Goal: Find contact information: Obtain details needed to contact an individual or organization

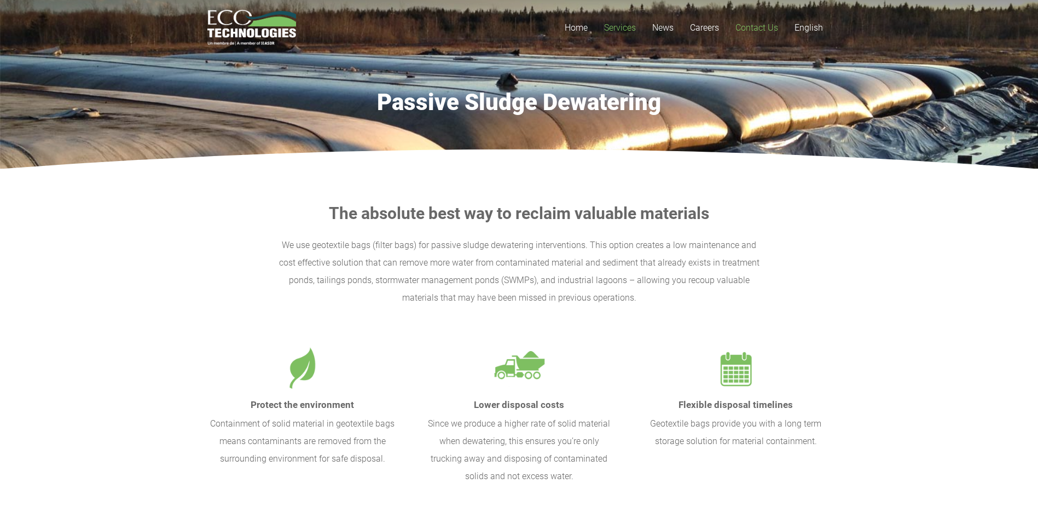
click at [742, 28] on span "Contact Us" at bounding box center [757, 27] width 43 height 10
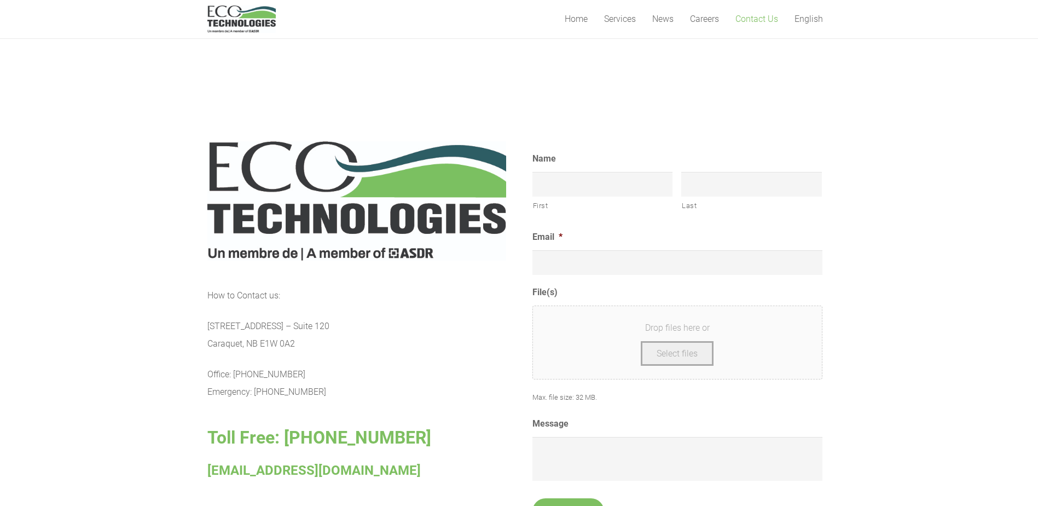
scroll to position [383, 0]
click at [590, 177] on input "First" at bounding box center [603, 183] width 141 height 25
type input "Dafer"
type input "Rasheed"
type input "drasheed@twdepcm.com"
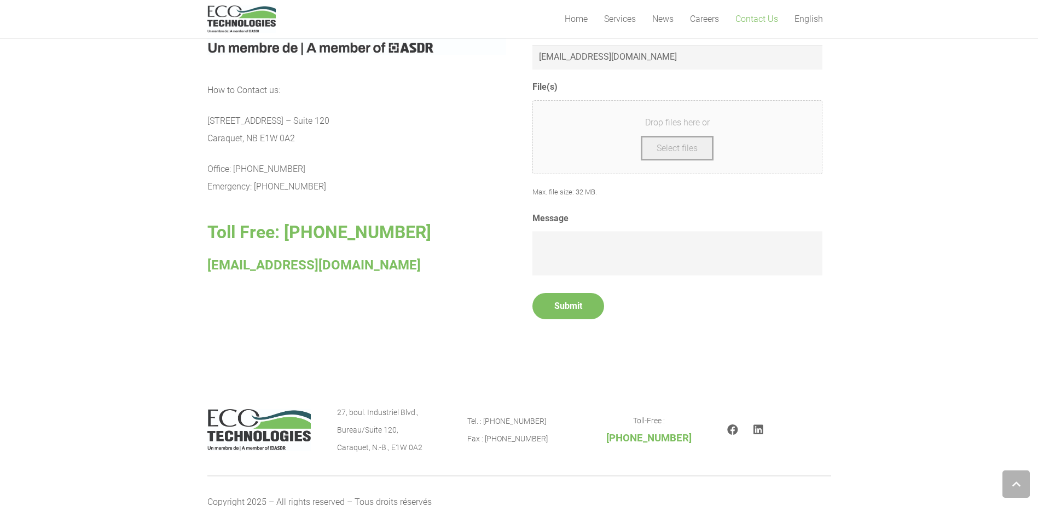
scroll to position [638, 0]
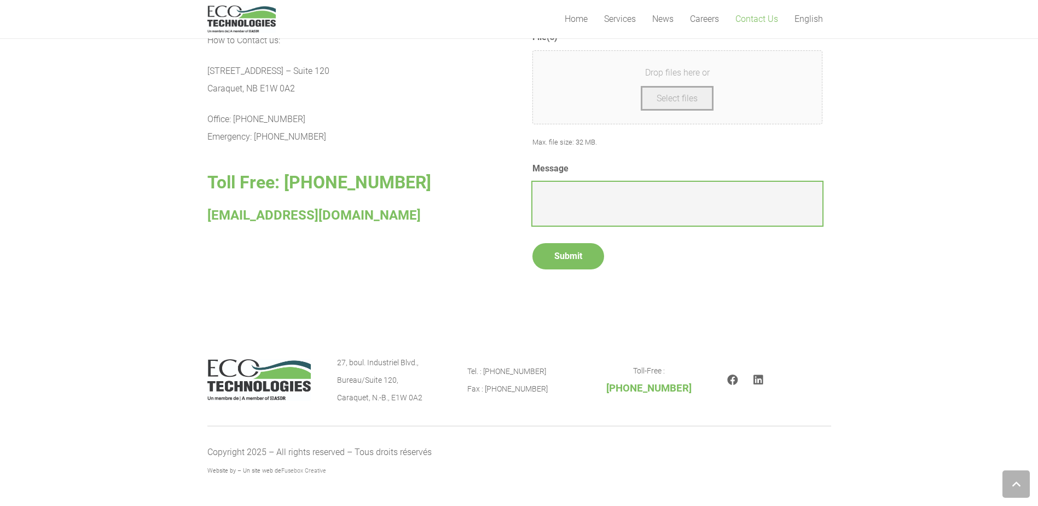
click at [615, 198] on textarea "Message" at bounding box center [678, 204] width 290 height 44
paste textarea "We are looking for a temporary dewatering system, the sludge stream information…"
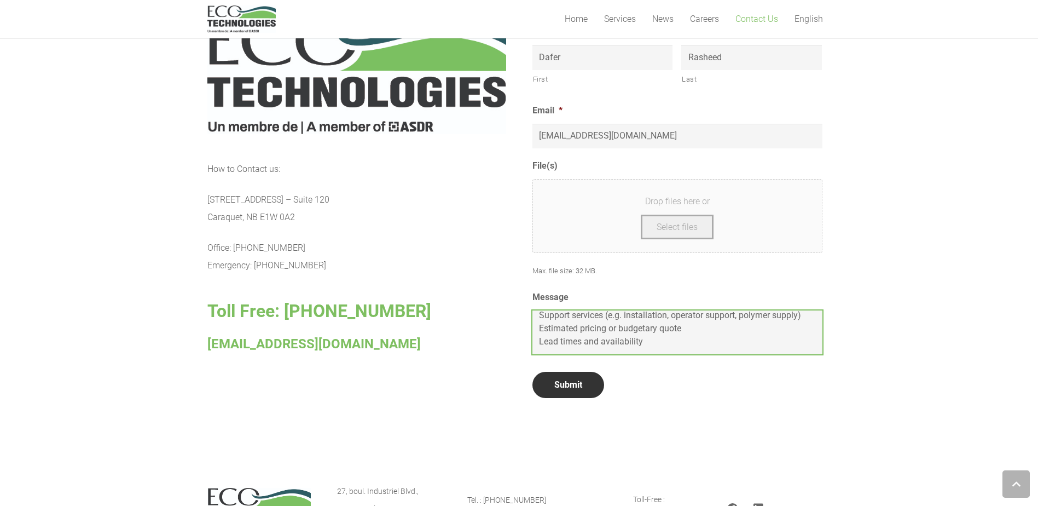
scroll to position [528, 0]
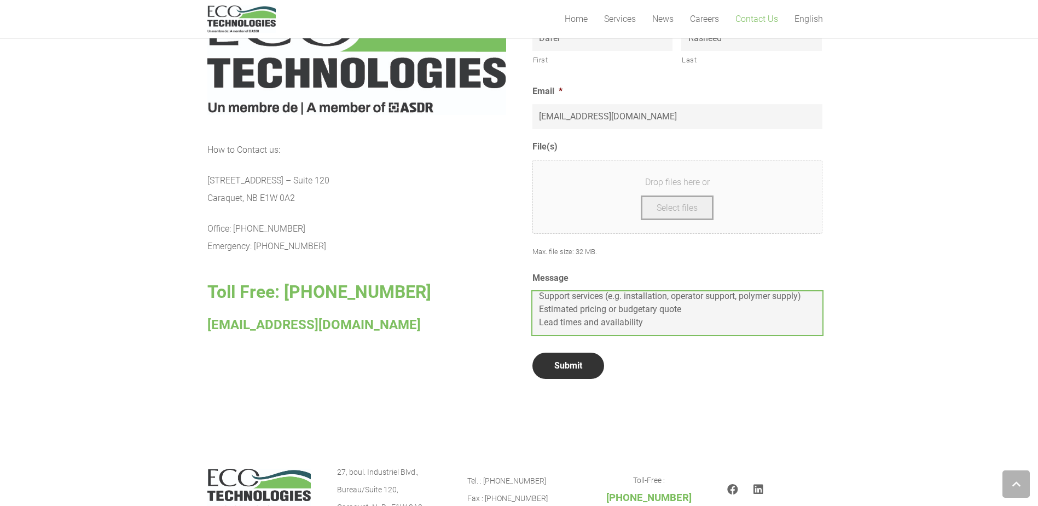
type textarea "We are looking for a temporary dewatering system, the sludge stream information…"
click at [584, 362] on input "Submit" at bounding box center [569, 366] width 72 height 26
